Goal: Navigation & Orientation: Find specific page/section

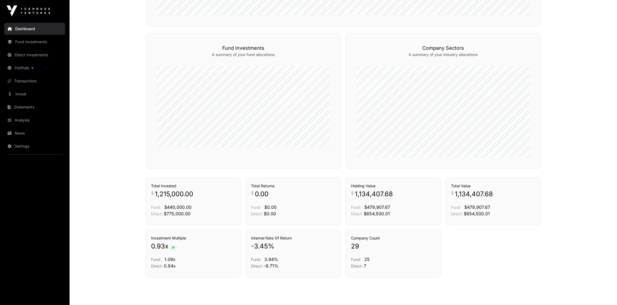
scroll to position [296, 0]
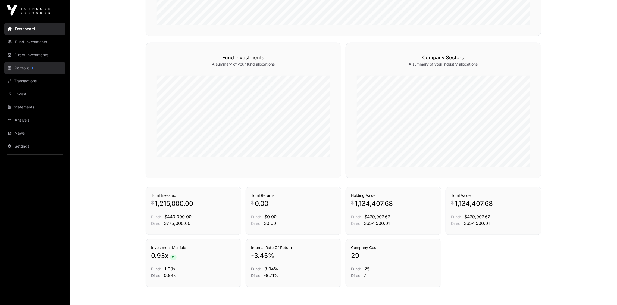
click at [20, 68] on link "Portfolio" at bounding box center [34, 68] width 61 height 12
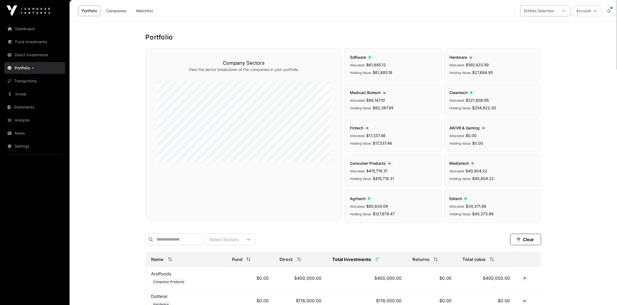
click at [562, 11] on icon at bounding box center [563, 11] width 3 height 2
click at [587, 11] on button "Account" at bounding box center [586, 10] width 29 height 11
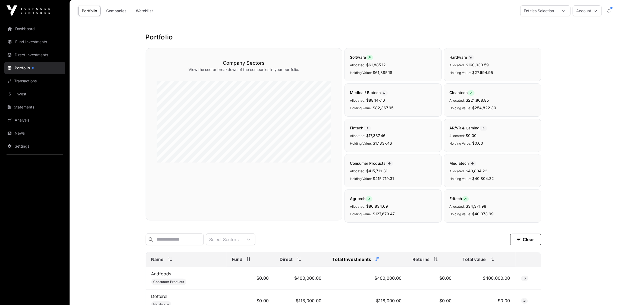
scroll to position [0, 0]
